Goal: Task Accomplishment & Management: Use online tool/utility

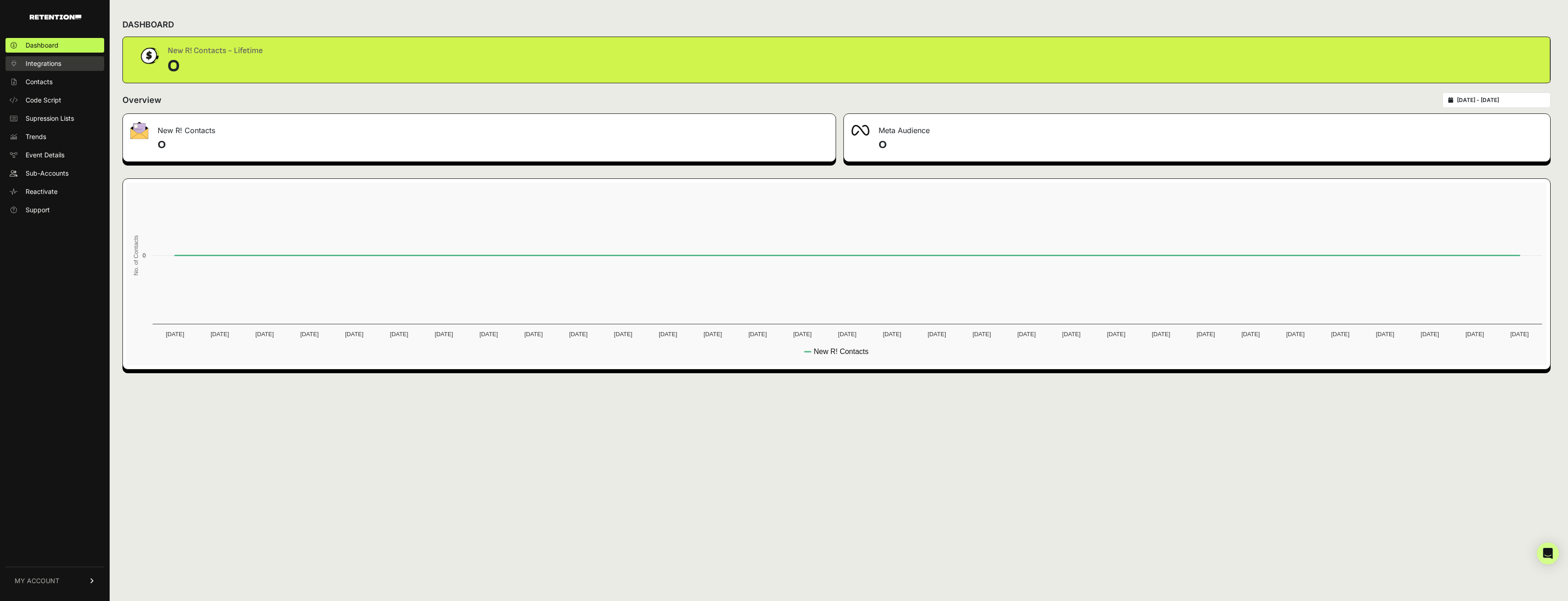
click at [59, 63] on span "Integrations" at bounding box center [43, 63] width 36 height 9
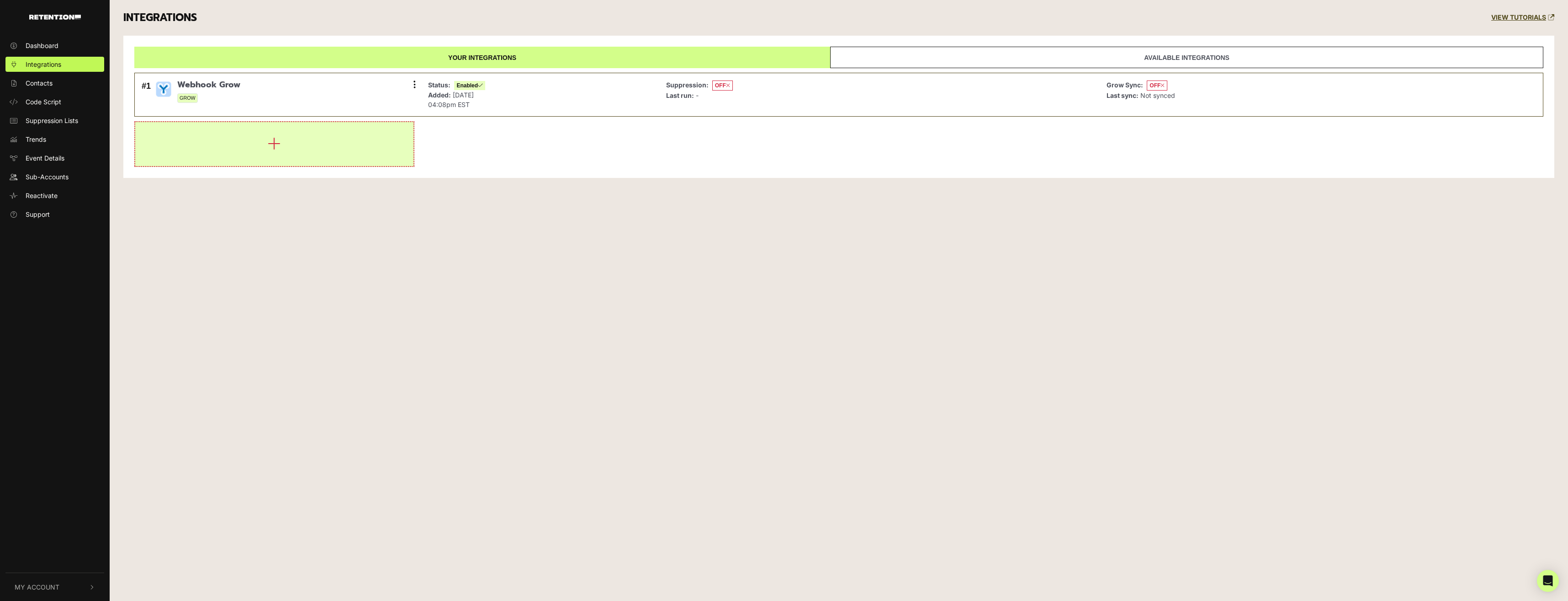
click at [277, 139] on icon "button" at bounding box center [273, 143] width 12 height 15
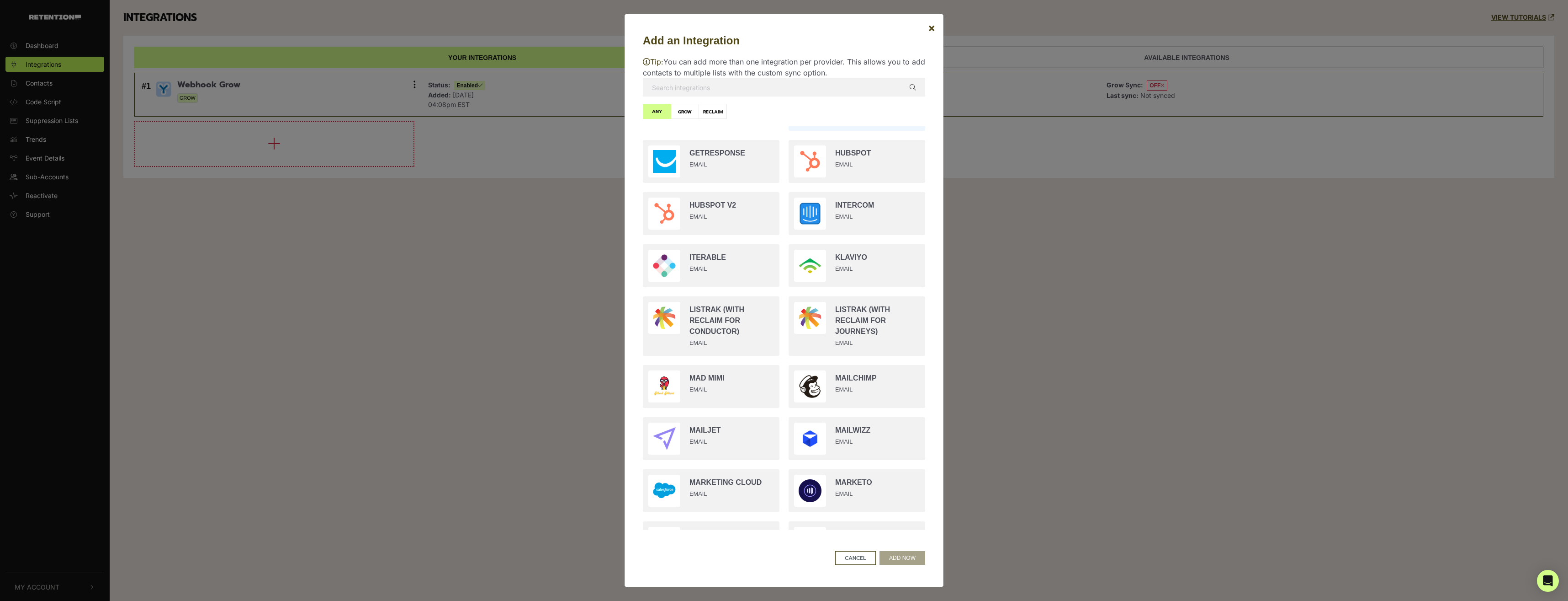
scroll to position [686, 0]
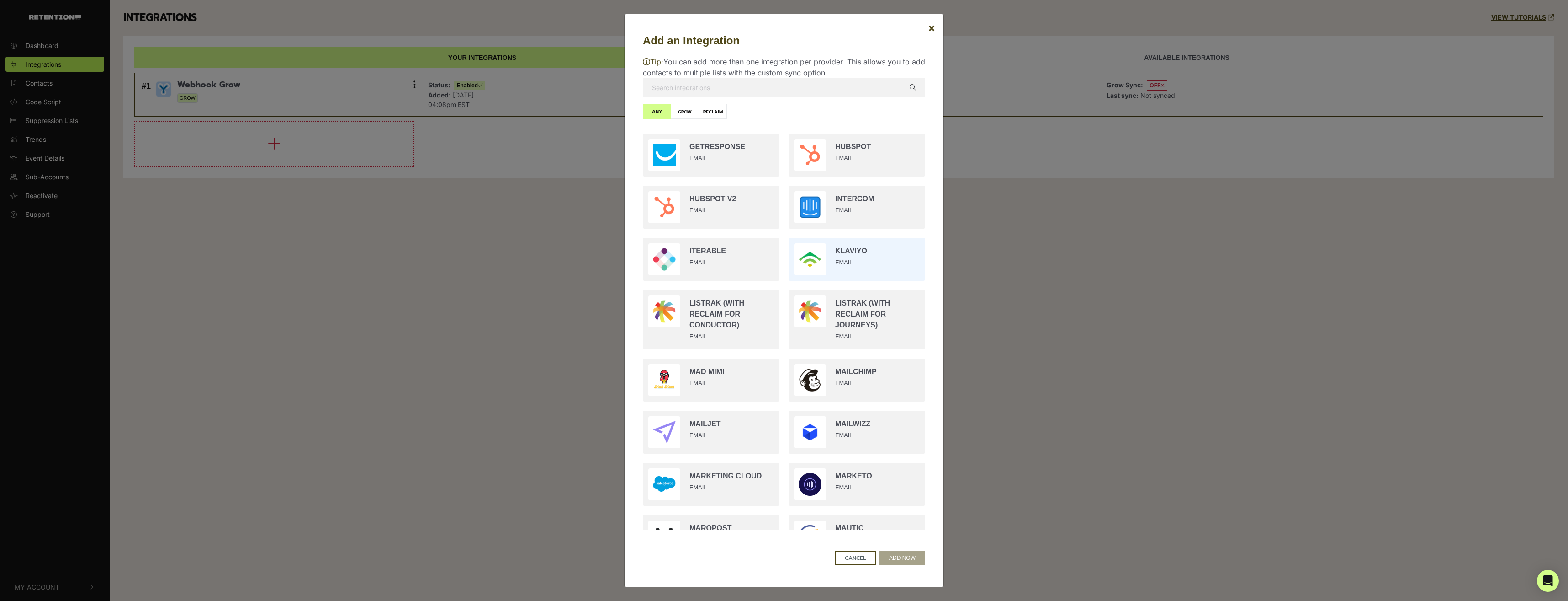
click at [845, 259] on input "radio" at bounding box center [857, 259] width 146 height 52
radio input "true"
click at [903, 559] on button "ADD NOW" at bounding box center [902, 557] width 46 height 14
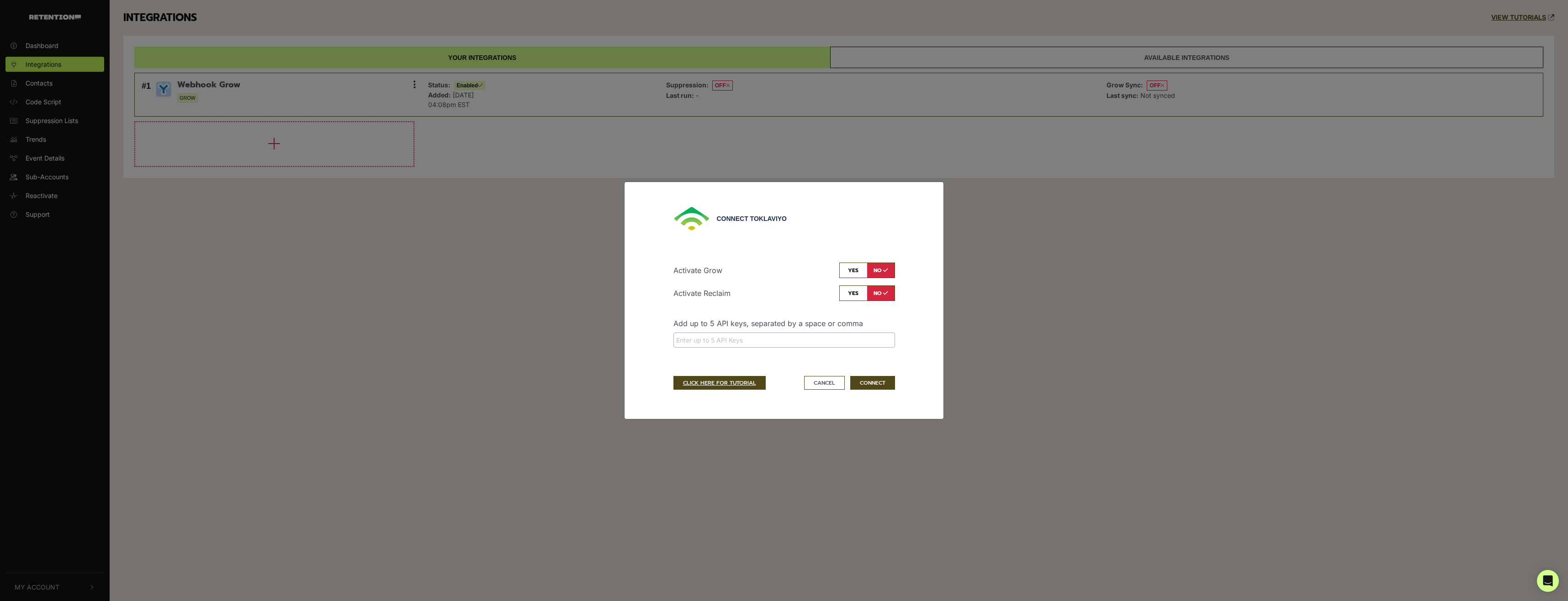
click at [850, 270] on input "checkbox" at bounding box center [867, 270] width 56 height 16
checkbox input "true"
click at [799, 284] on div "Activate Grow yes no Activate Reclaim yes no Add up to 5 API keys, separated by…" at bounding box center [784, 308] width 221 height 92
click at [722, 381] on link "CLICK HERE FOR TUTORIAL" at bounding box center [719, 382] width 92 height 14
click at [830, 381] on button "Cancel" at bounding box center [824, 382] width 41 height 14
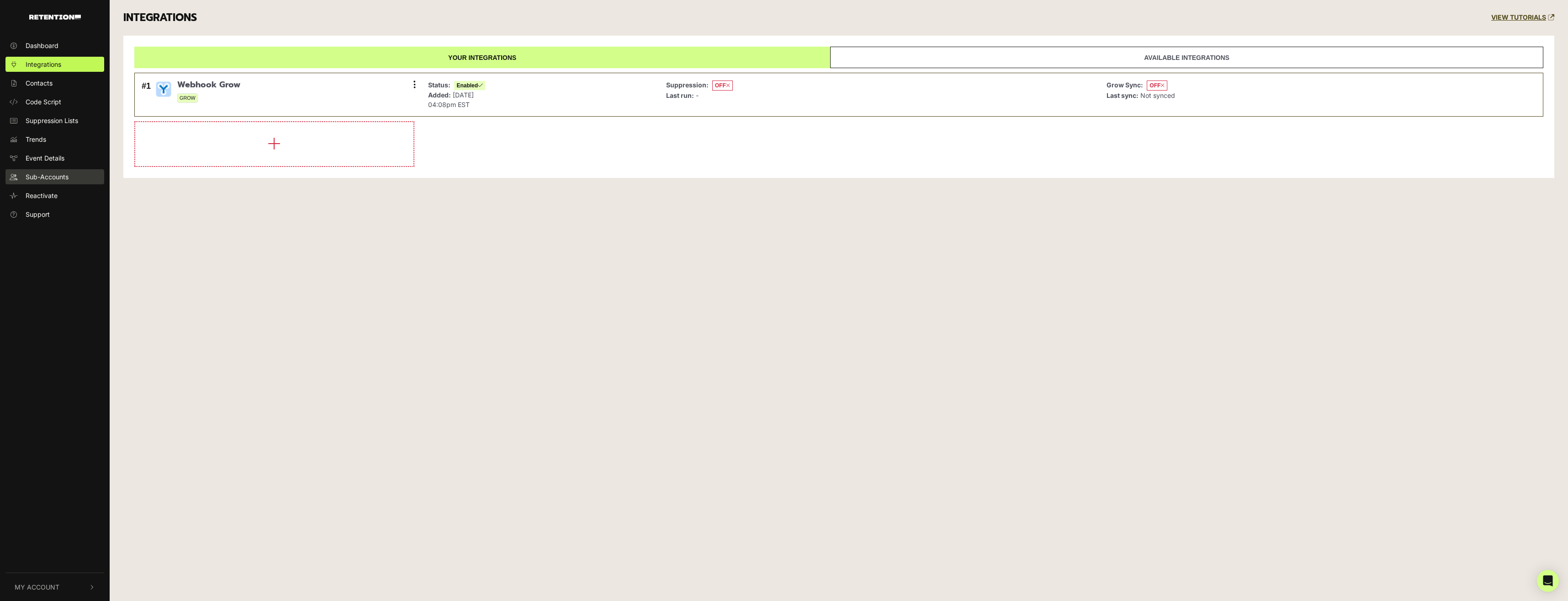
click at [41, 172] on span "Sub-Accounts" at bounding box center [47, 177] width 43 height 10
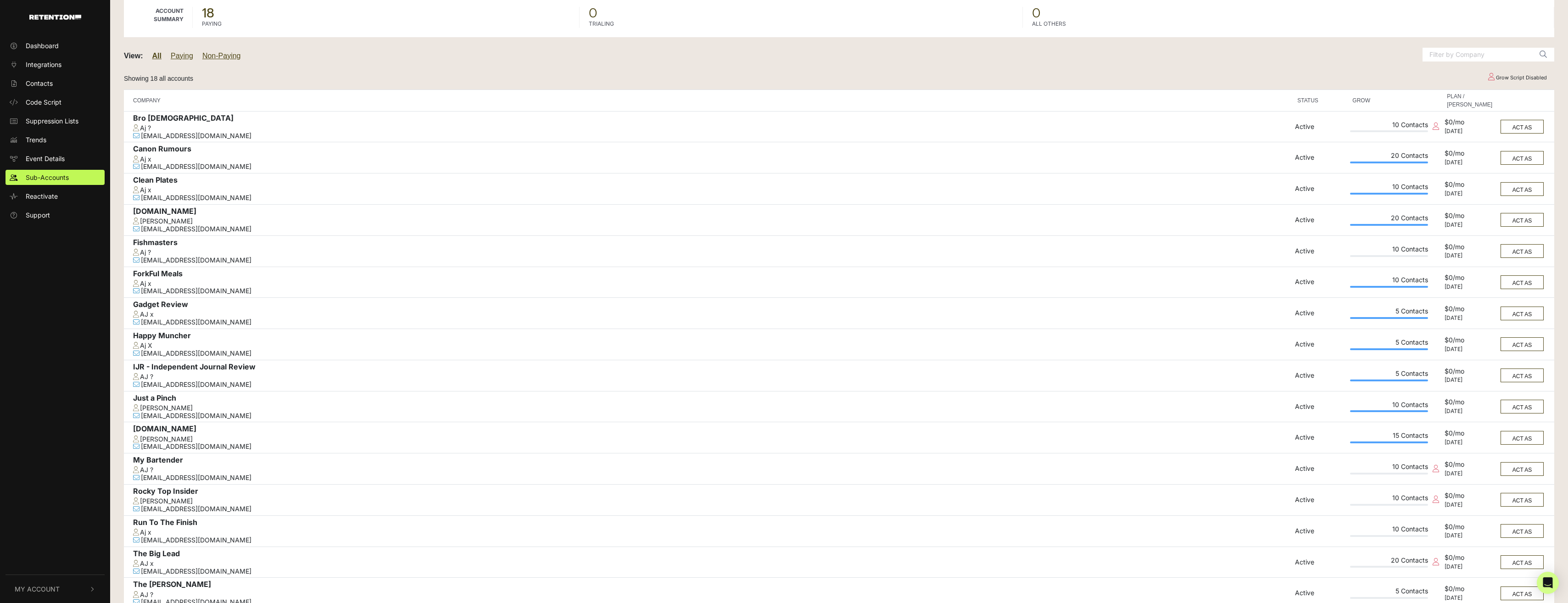
scroll to position [46, 0]
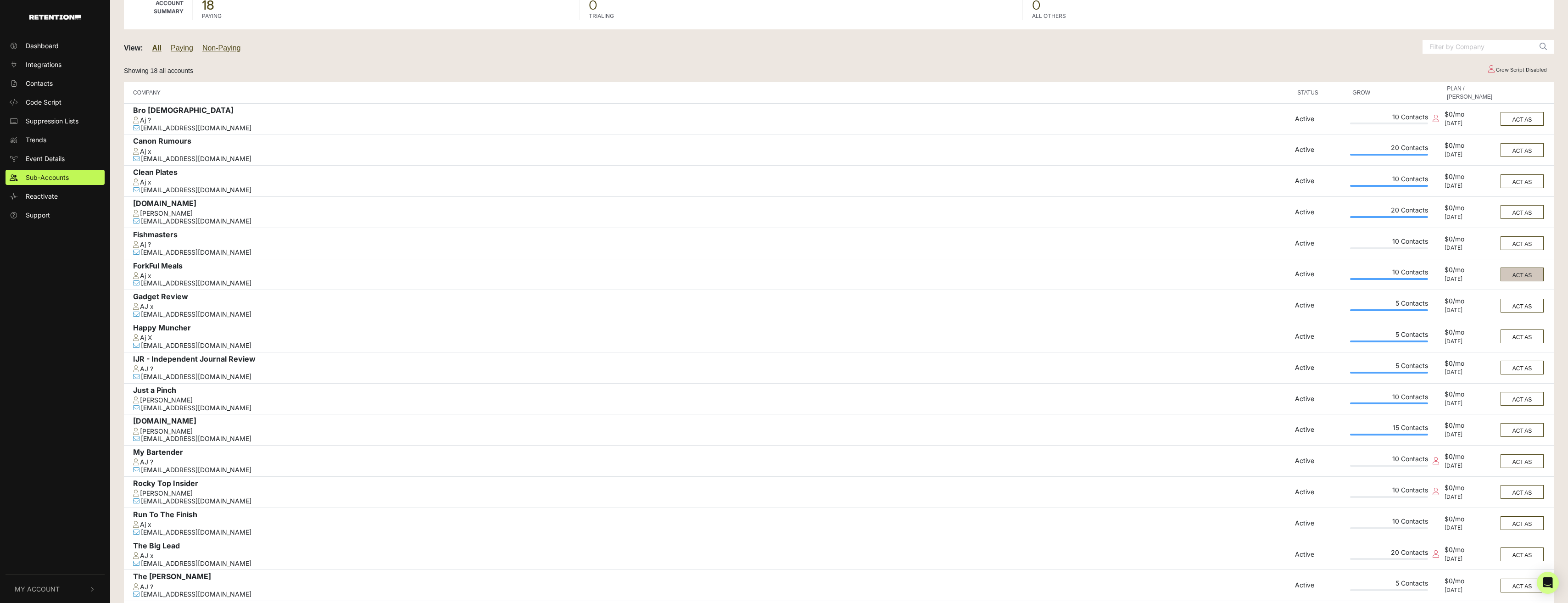
click at [1522, 277] on button "ACT AS" at bounding box center [1522, 274] width 43 height 14
